Goal: Transaction & Acquisition: Purchase product/service

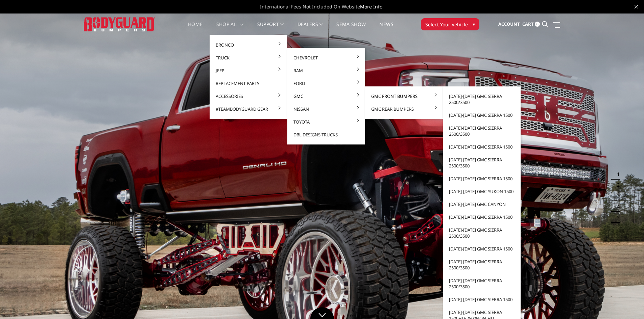
click at [371, 94] on link "GMC Front Bumpers" at bounding box center [404, 96] width 72 height 13
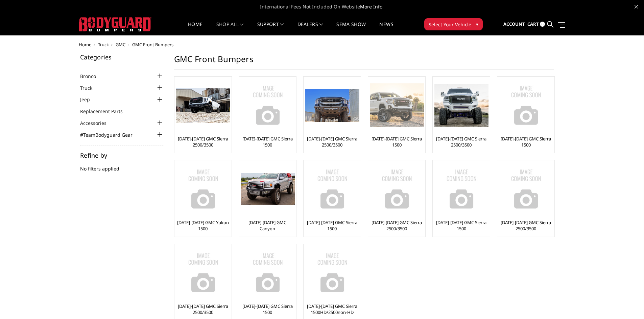
click at [396, 143] on link "[DATE]-[DATE] GMC Sierra 1500" at bounding box center [397, 142] width 54 height 12
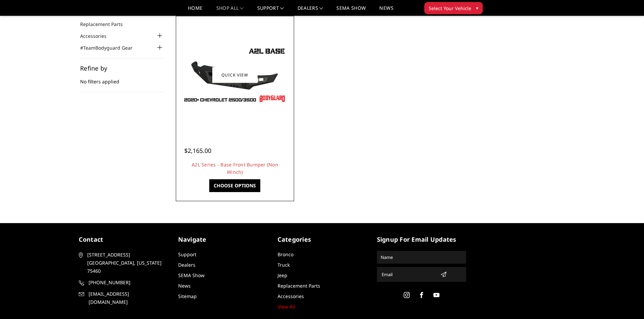
scroll to position [68, 0]
